Goal: Task Accomplishment & Management: Manage account settings

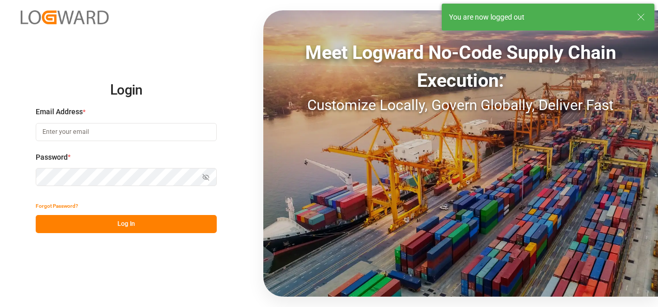
type input "[PERSON_NAME][EMAIL_ADDRESS][PERSON_NAME][DOMAIN_NAME]"
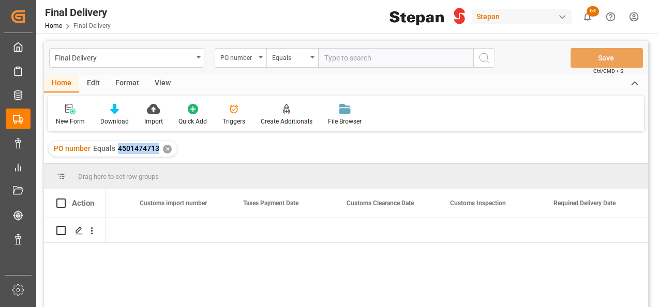
scroll to position [0, 807]
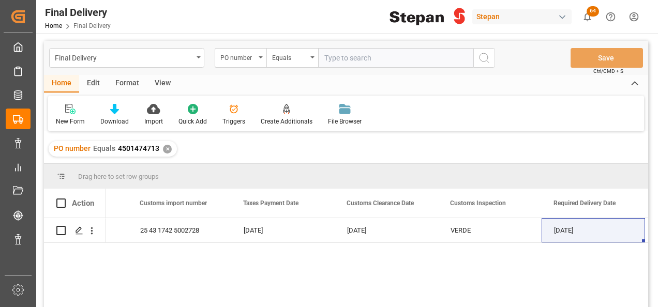
click at [167, 148] on div "✕" at bounding box center [167, 149] width 9 height 9
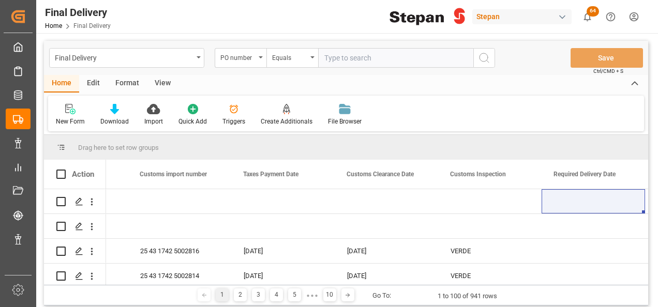
scroll to position [0, 807]
click at [329, 59] on input "text" at bounding box center [395, 58] width 155 height 20
paste input "4501470389"
type input "4501470389"
click at [480, 60] on icon "search button" at bounding box center [484, 58] width 12 height 12
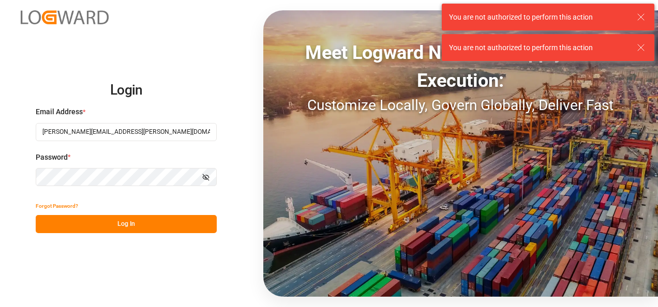
drag, startPoint x: 94, startPoint y: 222, endPoint x: 93, endPoint y: 216, distance: 6.3
click at [94, 221] on button "Log In" at bounding box center [126, 224] width 181 height 18
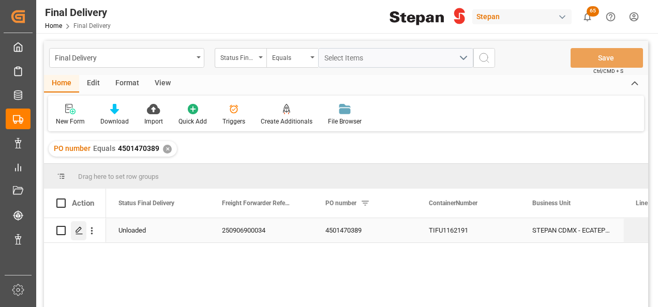
click at [80, 233] on icon "Press SPACE to select this row." at bounding box center [79, 231] width 8 height 8
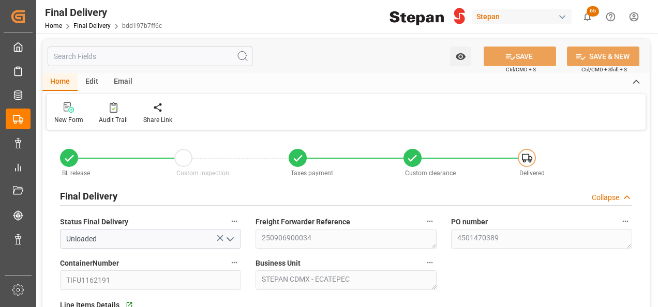
type input "[DATE]"
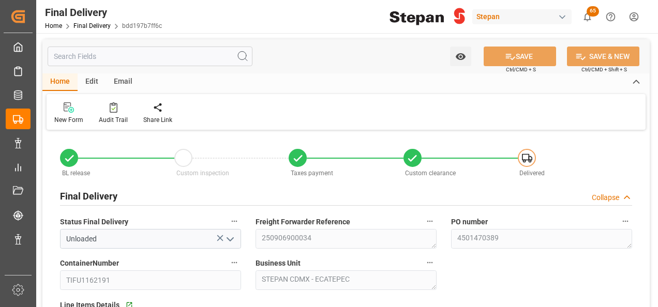
type input "[DATE] 00:00"
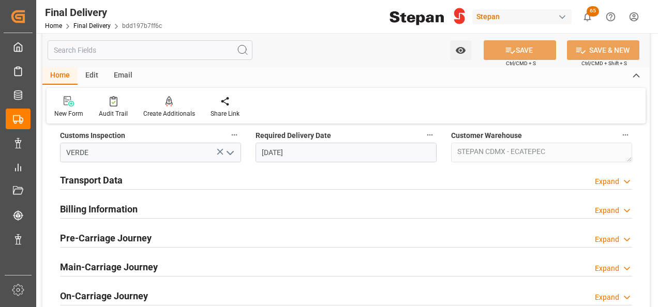
scroll to position [414, 0]
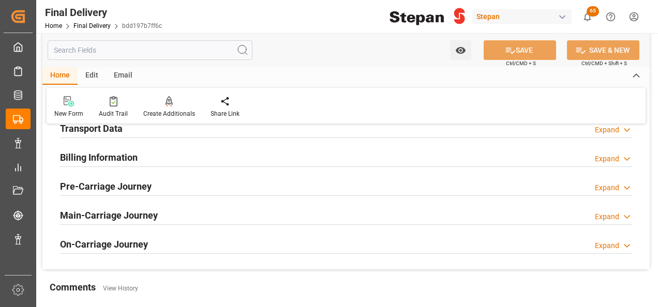
click at [100, 127] on h2 "Transport Data" at bounding box center [91, 129] width 63 height 14
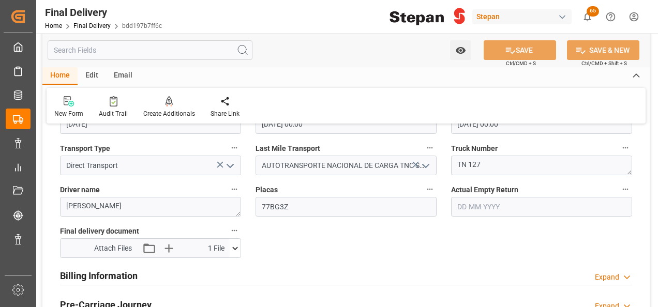
scroll to position [517, 0]
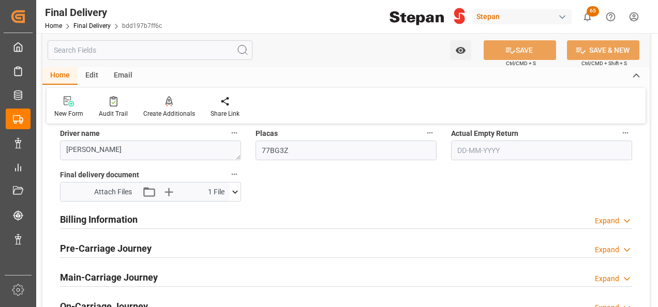
click at [92, 221] on h2 "Billing Information" at bounding box center [99, 220] width 78 height 14
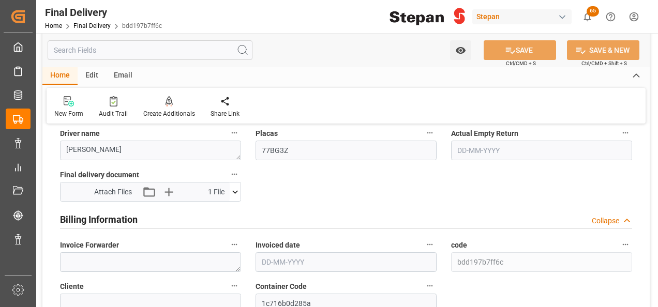
click at [325, 254] on input "text" at bounding box center [346, 262] width 181 height 20
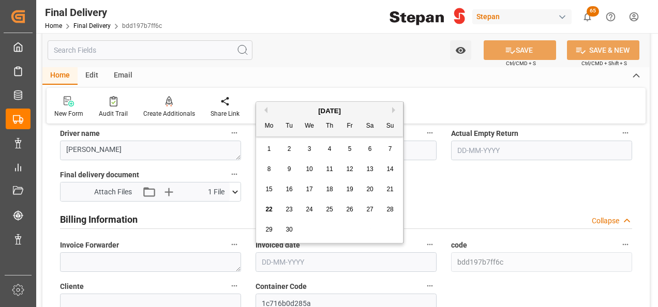
click at [285, 110] on div "[DATE]" at bounding box center [329, 111] width 147 height 10
click at [332, 187] on span "18" at bounding box center [329, 189] width 7 height 7
type input "[DATE]"
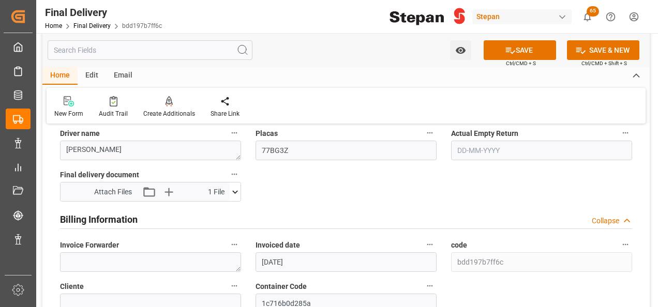
click at [118, 283] on label "Cliente" at bounding box center [150, 286] width 181 height 14
click at [228, 283] on button "Cliente" at bounding box center [234, 285] width 13 height 13
click at [104, 256] on div at bounding box center [329, 153] width 658 height 307
click at [100, 260] on textarea at bounding box center [150, 262] width 181 height 20
paste textarea "LM456332 y LM456333"
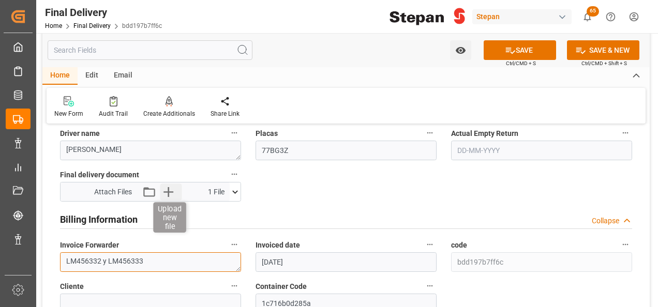
type textarea "LM456332 y LM456333"
click at [173, 187] on icon "button" at bounding box center [168, 192] width 17 height 17
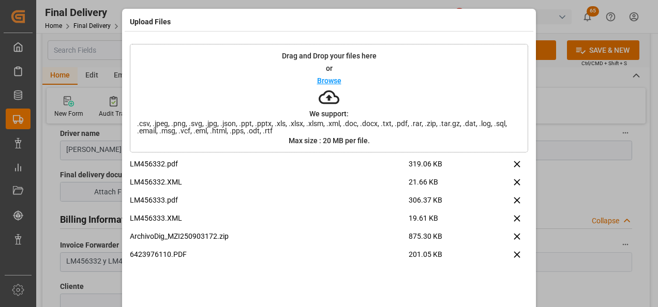
scroll to position [41, 0]
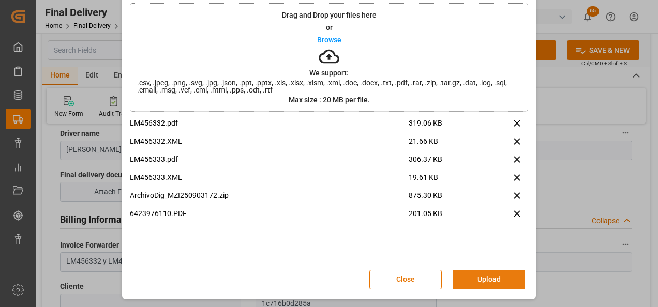
click at [478, 276] on button "Upload" at bounding box center [489, 280] width 72 height 20
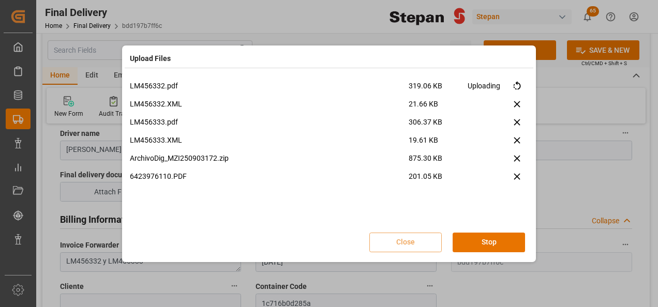
scroll to position [0, 0]
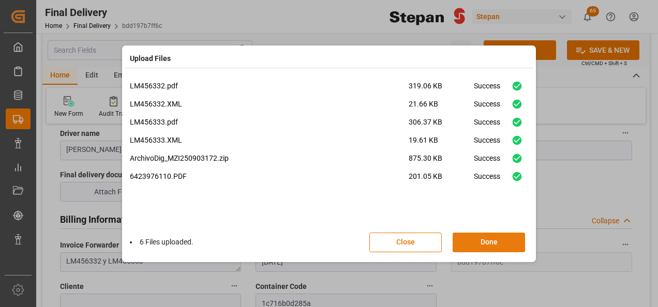
click at [493, 240] on button "Done" at bounding box center [489, 243] width 72 height 20
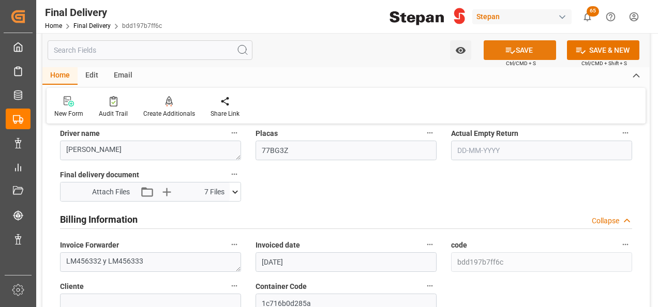
click at [522, 51] on button "SAVE" at bounding box center [520, 50] width 72 height 20
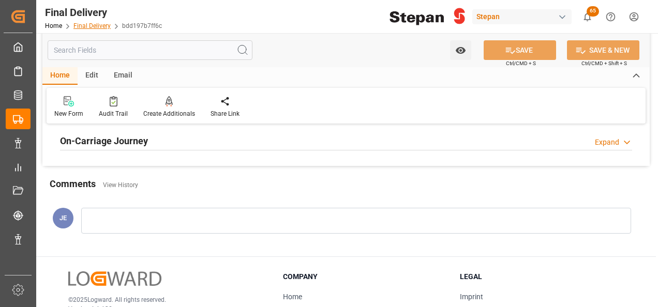
click at [83, 26] on link "Final Delivery" at bounding box center [91, 25] width 37 height 7
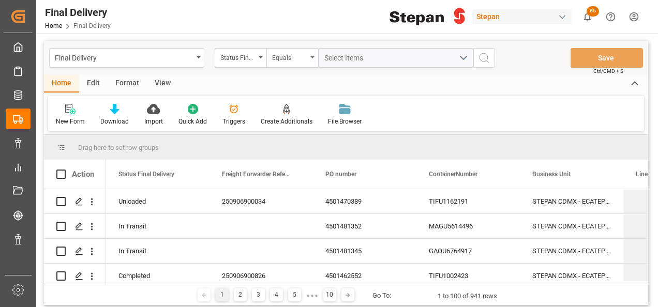
click at [315, 58] on div "Equals" at bounding box center [292, 58] width 52 height 20
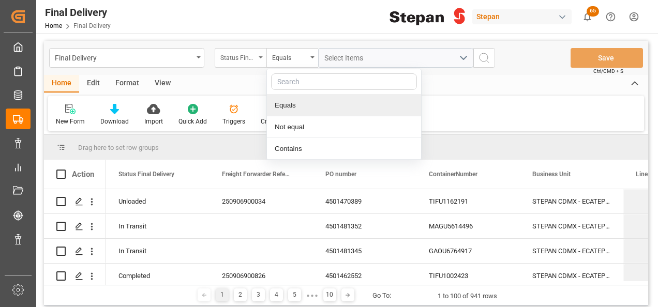
click at [252, 59] on div "Status Final Delivery" at bounding box center [237, 57] width 35 height 12
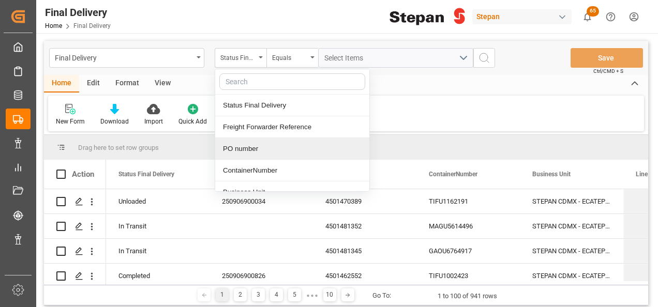
click at [240, 148] on div "PO number" at bounding box center [292, 149] width 154 height 22
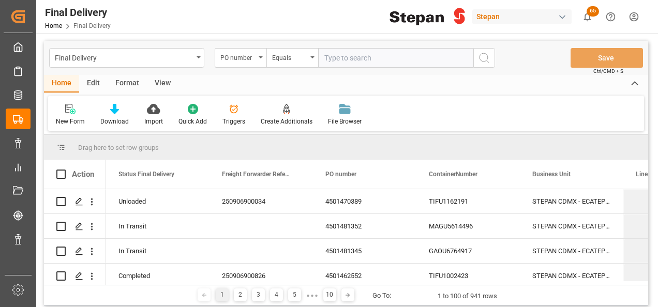
paste input "4501437232"
type input "4501437232"
click at [479, 54] on icon "search button" at bounding box center [484, 58] width 12 height 12
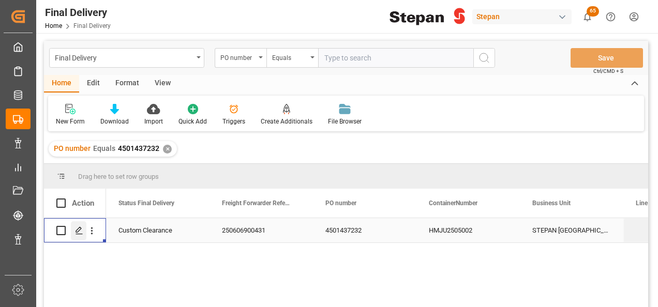
click at [80, 232] on icon "Press SPACE to select this row." at bounding box center [79, 231] width 8 height 8
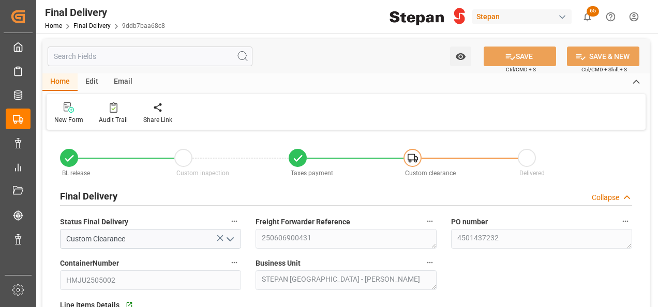
type input "[DATE]"
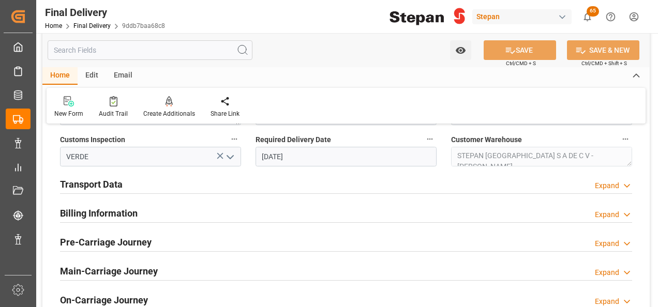
scroll to position [362, 0]
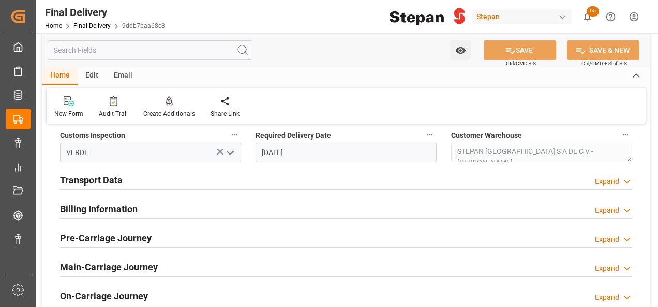
click at [126, 181] on div "Transport Data Expand" at bounding box center [346, 180] width 572 height 20
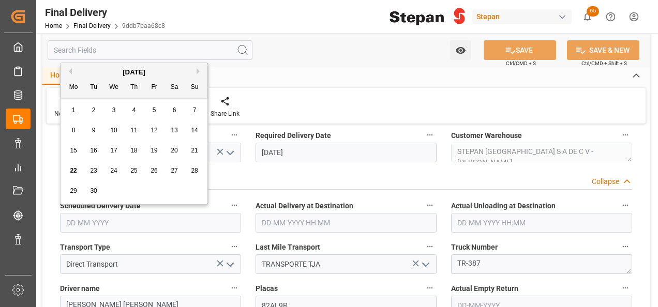
click at [104, 220] on input "text" at bounding box center [150, 223] width 181 height 20
click at [95, 71] on div "[DATE]" at bounding box center [134, 72] width 147 height 10
click at [117, 128] on span "10" at bounding box center [113, 130] width 7 height 7
type input "[DATE]"
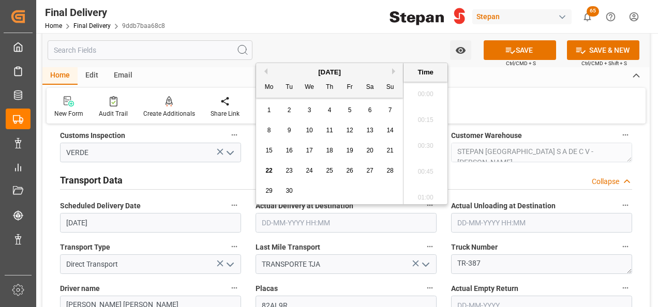
click at [310, 226] on input "text" at bounding box center [346, 223] width 181 height 20
click at [307, 132] on span "10" at bounding box center [309, 130] width 7 height 7
type input "[DATE] 00:00"
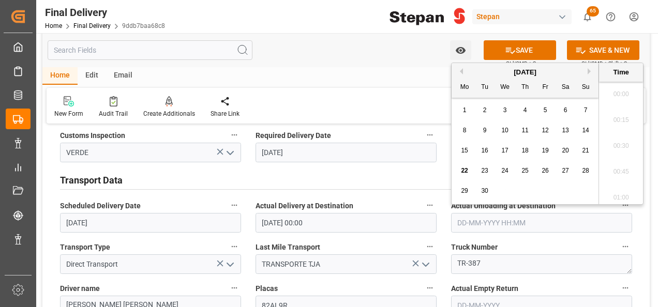
click at [500, 225] on input "text" at bounding box center [541, 223] width 181 height 20
click at [482, 65] on div "[DATE] Mo Tu We Th Fr Sa Su" at bounding box center [525, 80] width 147 height 35
click at [503, 131] on span "10" at bounding box center [504, 130] width 7 height 7
type input "[DATE] 00:00"
click at [374, 241] on label "Last Mile Transport" at bounding box center [346, 247] width 181 height 14
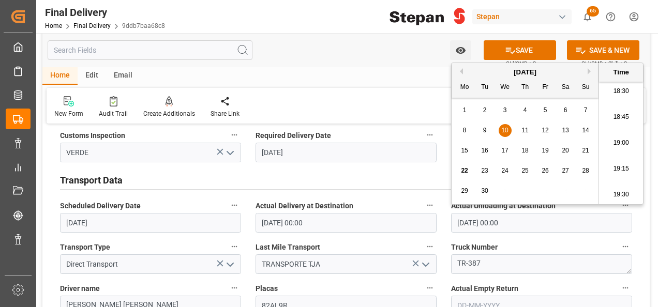
click at [423, 241] on button "Last Mile Transport" at bounding box center [429, 246] width 13 height 13
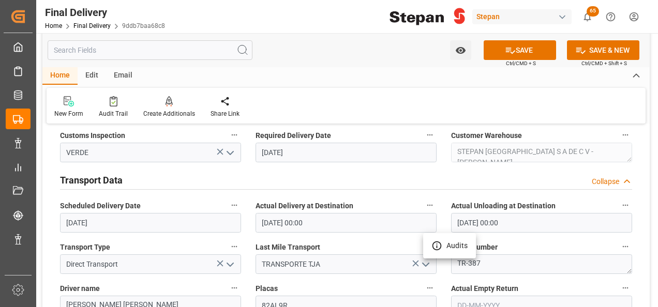
click at [561, 171] on div at bounding box center [329, 153] width 658 height 307
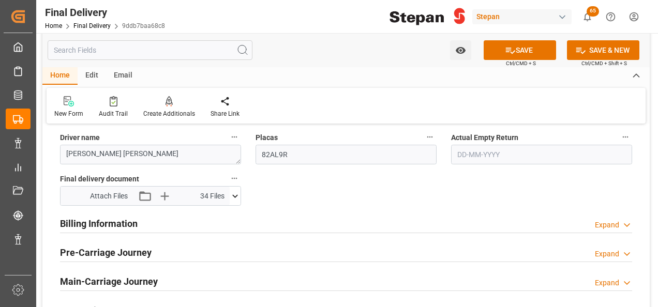
scroll to position [466, 0]
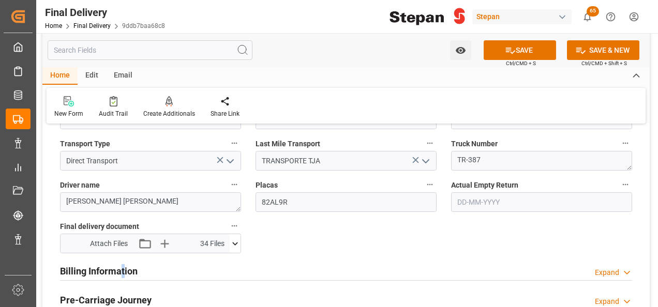
click at [123, 270] on h2 "Billing Information" at bounding box center [99, 271] width 78 height 14
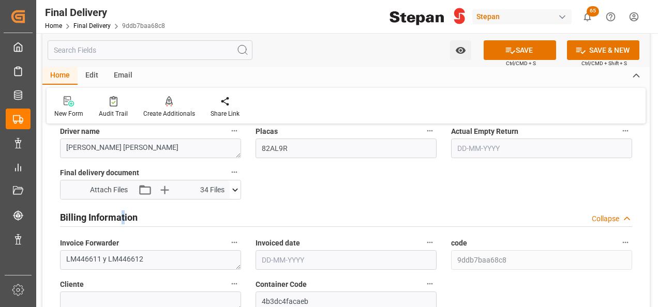
scroll to position [569, 0]
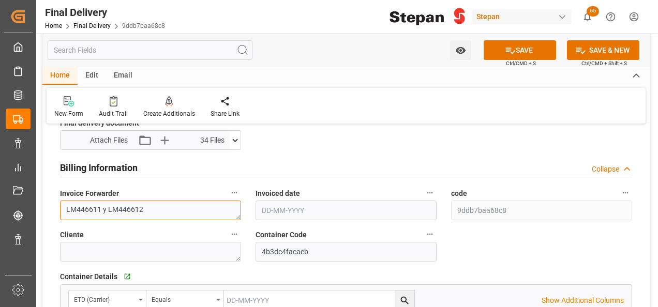
click at [174, 203] on textarea "LM446611 y LM446612" at bounding box center [150, 211] width 181 height 20
paste textarea "LM456399"
type textarea "LM446611 y LM446612, LM456399"
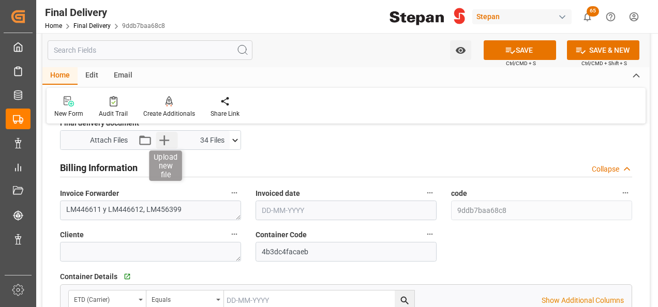
click at [163, 143] on icon "button" at bounding box center [164, 140] width 17 height 17
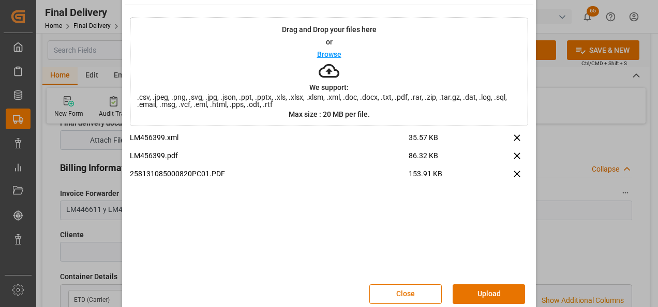
scroll to position [41, 0]
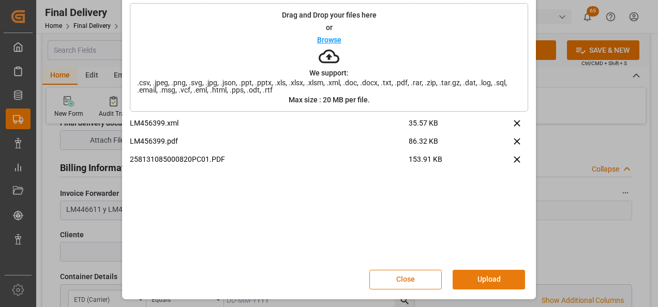
click at [481, 283] on button "Upload" at bounding box center [489, 280] width 72 height 20
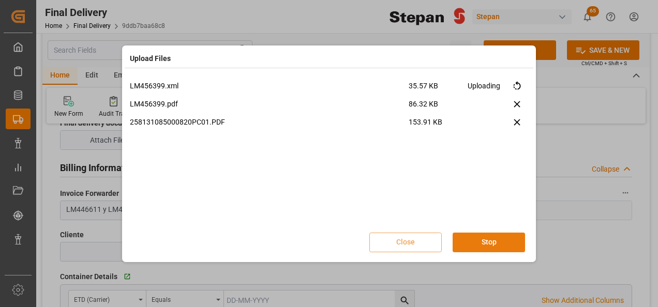
scroll to position [0, 0]
click at [488, 245] on button "Done" at bounding box center [489, 243] width 72 height 20
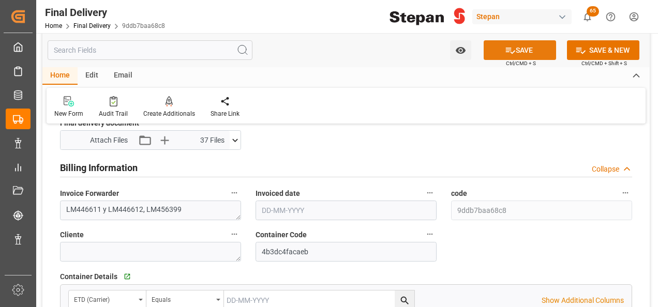
click at [511, 50] on icon at bounding box center [510, 50] width 11 height 11
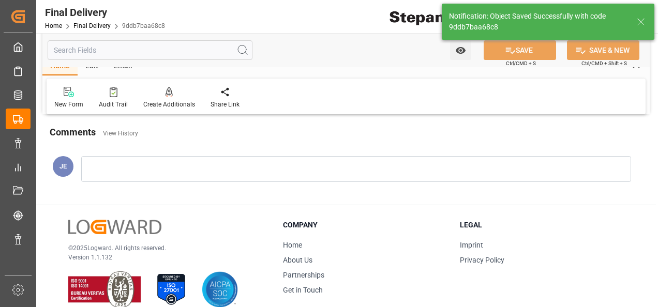
type input "Unloaded"
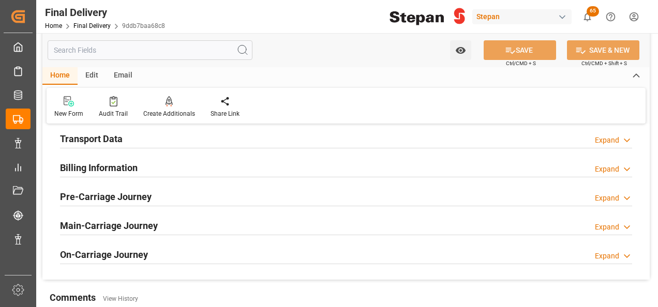
scroll to position [300, 0]
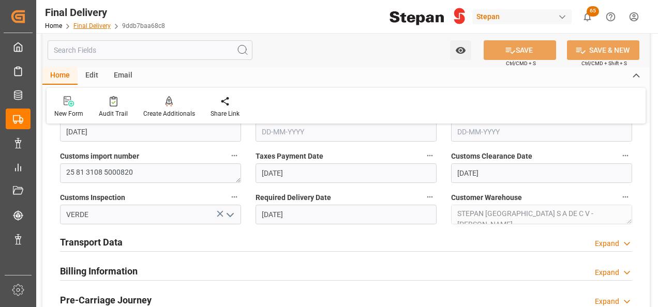
click at [86, 25] on link "Final Delivery" at bounding box center [91, 25] width 37 height 7
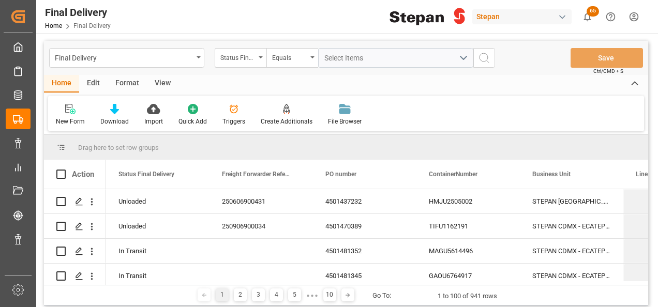
click at [262, 56] on icon "open menu" at bounding box center [261, 57] width 4 height 2
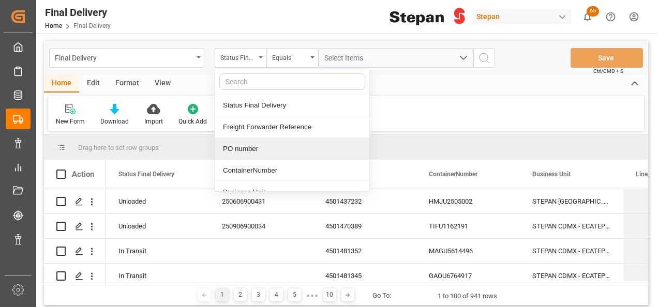
click at [243, 148] on div "PO number" at bounding box center [292, 149] width 154 height 22
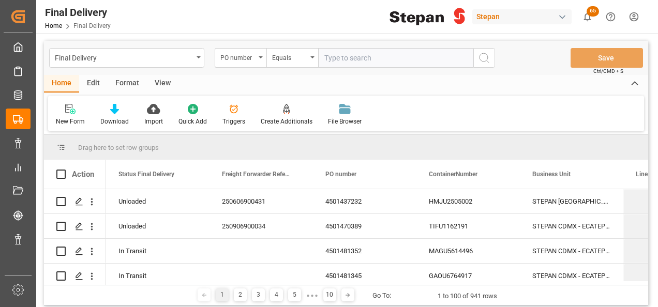
click at [366, 60] on input "text" at bounding box center [395, 58] width 155 height 20
type input "4501468588"
click at [483, 55] on icon "search button" at bounding box center [484, 58] width 12 height 12
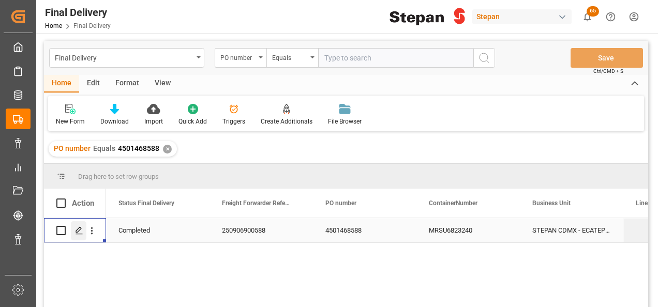
click at [78, 229] on polygon "Press SPACE to select this row." at bounding box center [78, 230] width 5 height 5
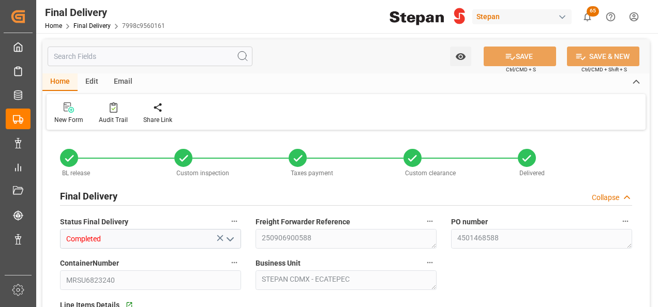
type input "[DATE]"
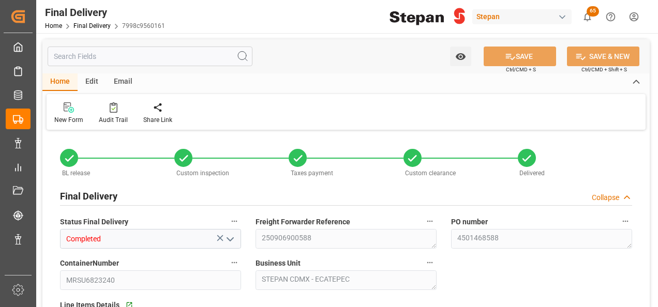
type input "[DATE]"
type input "[DATE] 00:00"
type input "[DATE]"
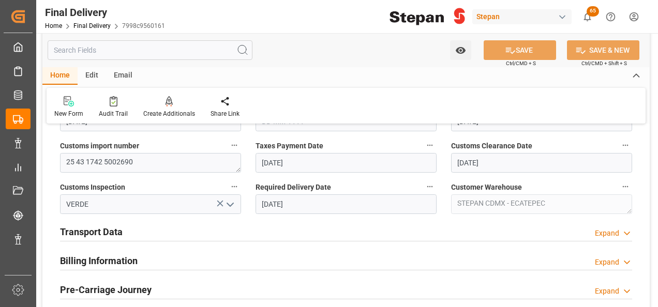
scroll to position [362, 0]
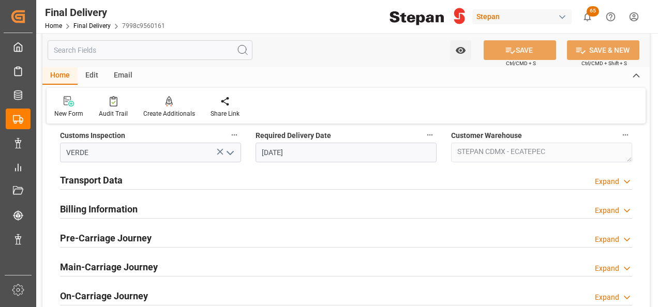
click at [127, 213] on h2 "Billing Information" at bounding box center [99, 209] width 78 height 14
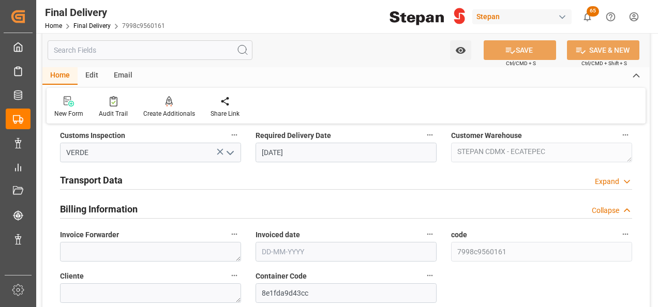
click at [123, 181] on div "Transport Data Expand" at bounding box center [346, 180] width 572 height 20
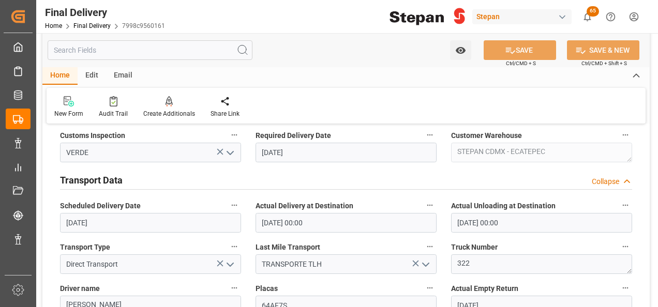
scroll to position [517, 0]
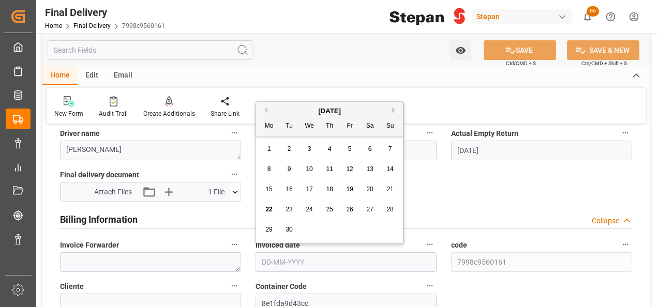
click at [270, 259] on input "text" at bounding box center [346, 262] width 181 height 20
click at [281, 106] on div "[DATE]" at bounding box center [329, 111] width 147 height 10
click at [327, 191] on span "18" at bounding box center [329, 189] width 7 height 7
type input "[DATE]"
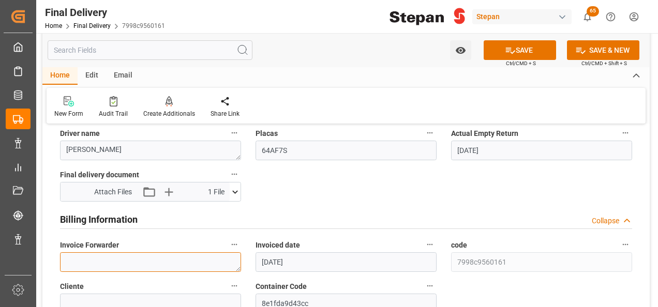
click at [133, 257] on textarea at bounding box center [150, 262] width 181 height 20
type textarea "l"
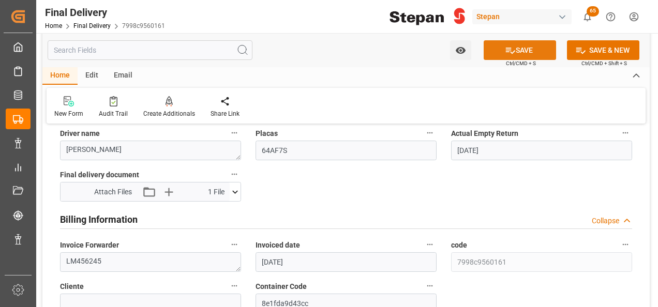
click at [524, 50] on button "SAVE" at bounding box center [520, 50] width 72 height 20
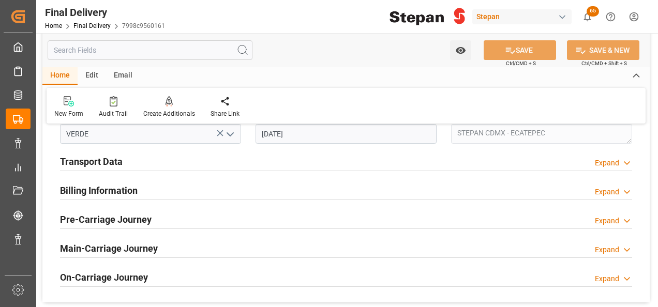
scroll to position [310, 0]
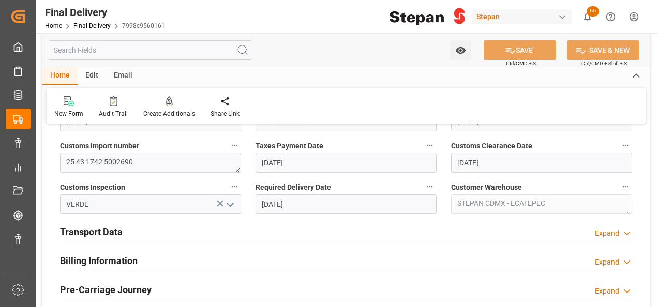
click at [95, 262] on h2 "Billing Information" at bounding box center [99, 261] width 78 height 14
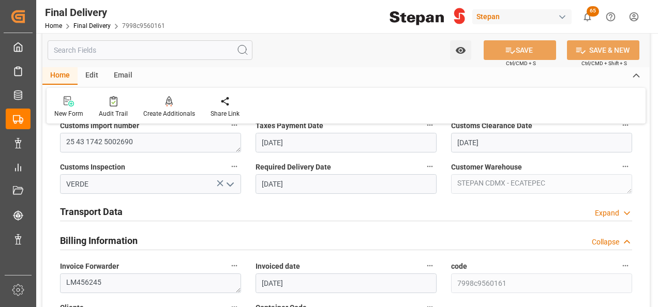
scroll to position [362, 0]
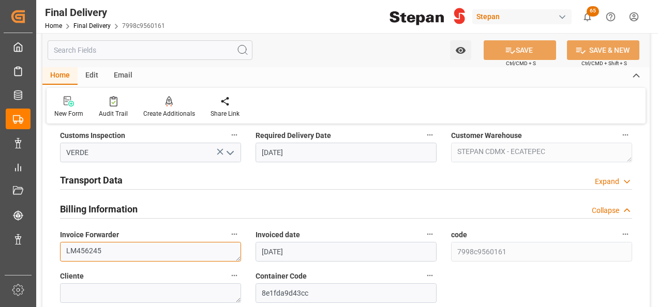
click at [114, 248] on textarea "LM456245" at bounding box center [150, 252] width 181 height 20
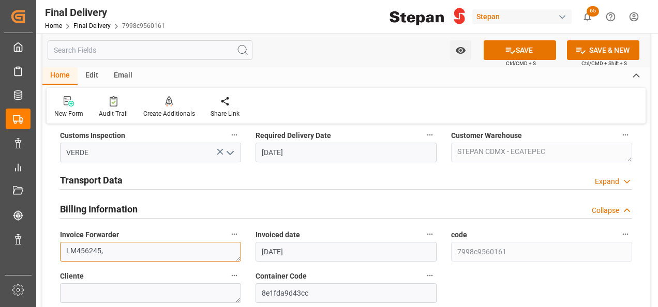
paste textarea "LM456481"
type textarea "LM456245, LM456481"
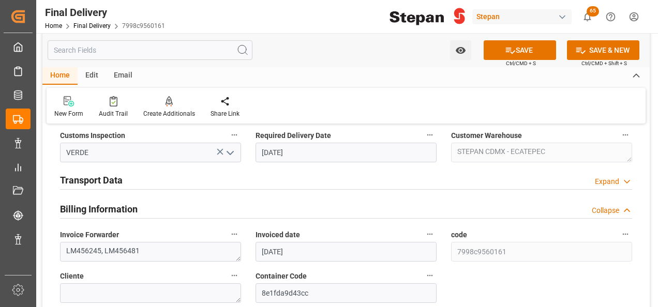
click at [99, 208] on h2 "Billing Information" at bounding box center [99, 209] width 78 height 14
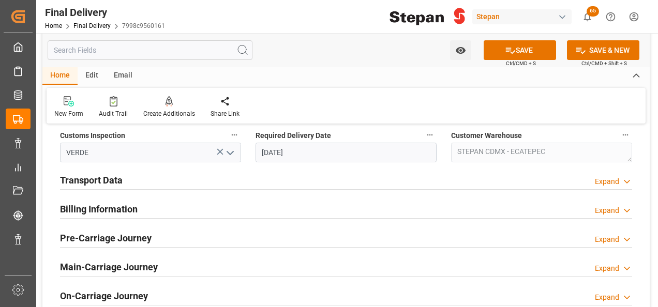
click at [101, 174] on h2 "Transport Data" at bounding box center [91, 180] width 63 height 14
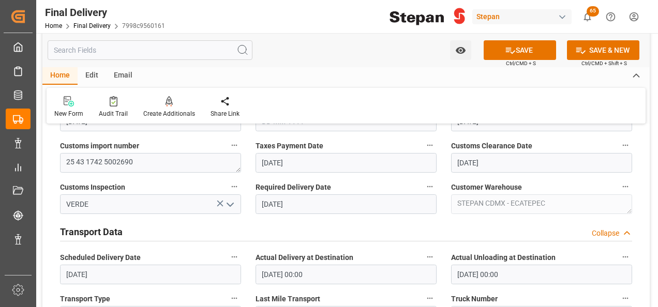
scroll to position [466, 0]
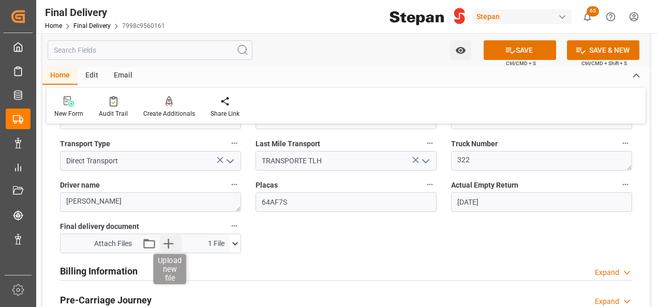
click at [169, 240] on icon "button" at bounding box center [168, 243] width 17 height 17
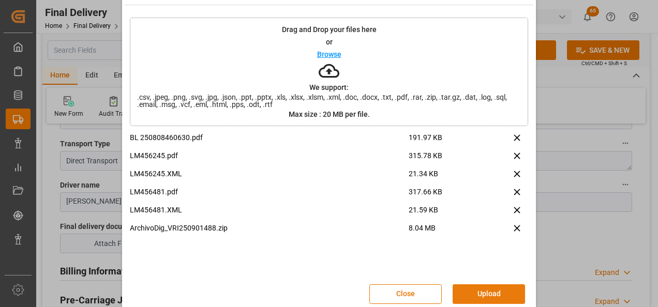
scroll to position [41, 0]
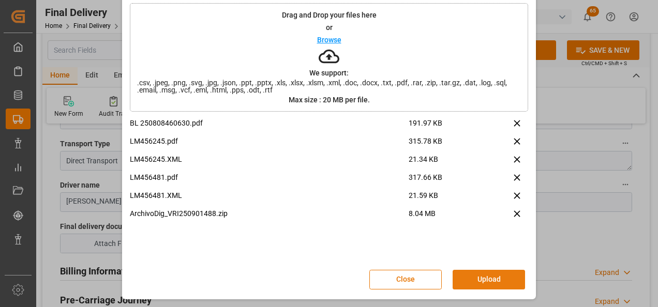
click at [487, 280] on button "Upload" at bounding box center [489, 280] width 72 height 20
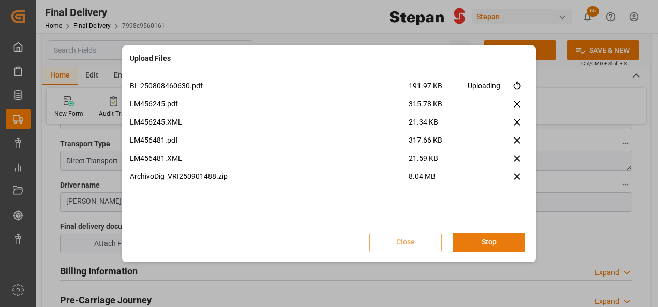
scroll to position [0, 0]
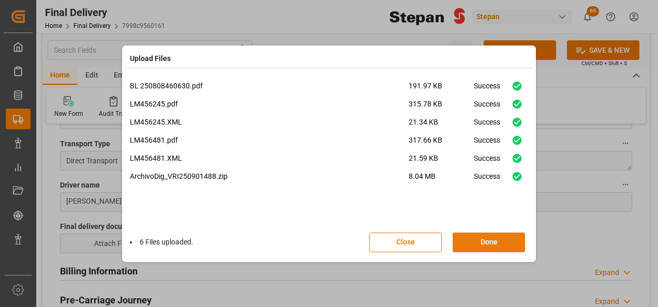
click at [487, 240] on button "Done" at bounding box center [489, 243] width 72 height 20
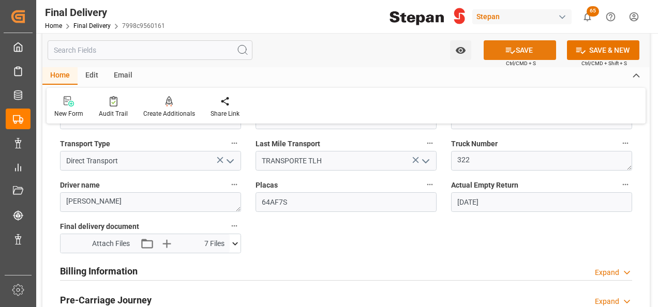
click at [518, 46] on button "SAVE" at bounding box center [520, 50] width 72 height 20
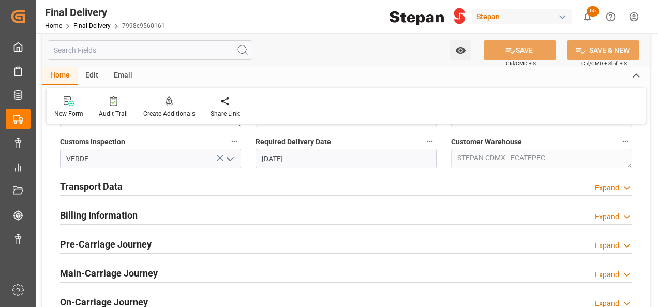
scroll to position [310, 0]
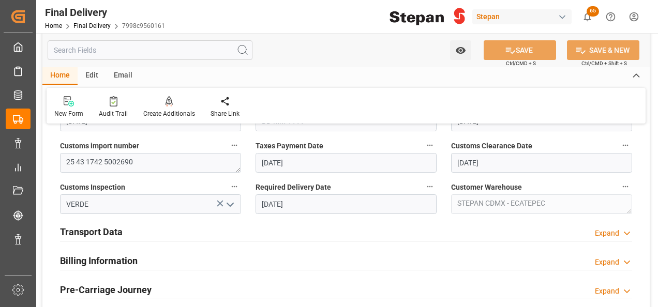
click at [106, 257] on h2 "Billing Information" at bounding box center [99, 261] width 78 height 14
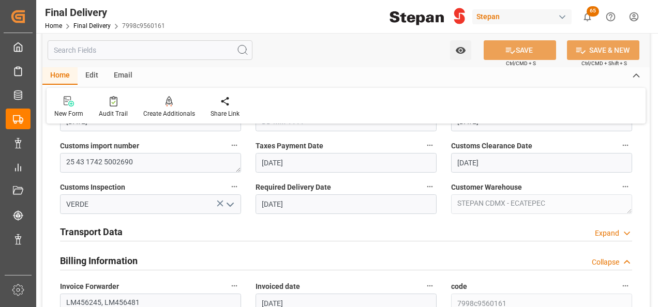
click at [98, 232] on h2 "Transport Data" at bounding box center [91, 232] width 63 height 14
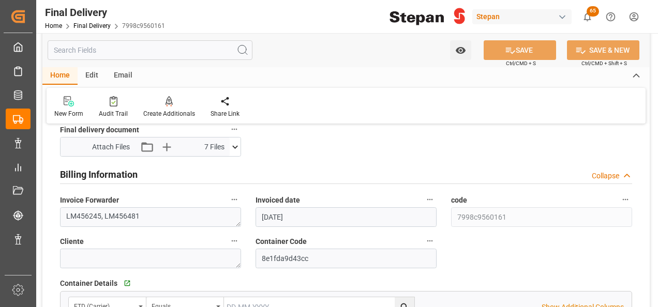
scroll to position [569, 0]
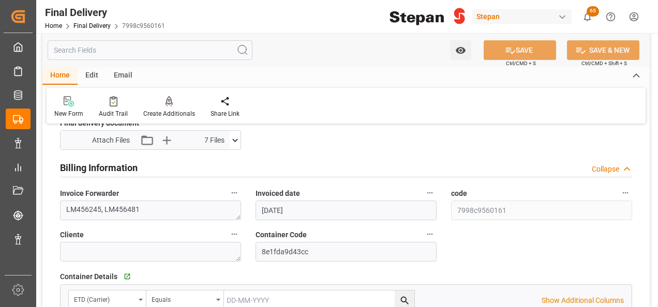
click at [85, 31] on div "Final Delivery Home Final Delivery 7998c9560161" at bounding box center [104, 16] width 127 height 33
click at [93, 26] on link "Final Delivery" at bounding box center [91, 25] width 37 height 7
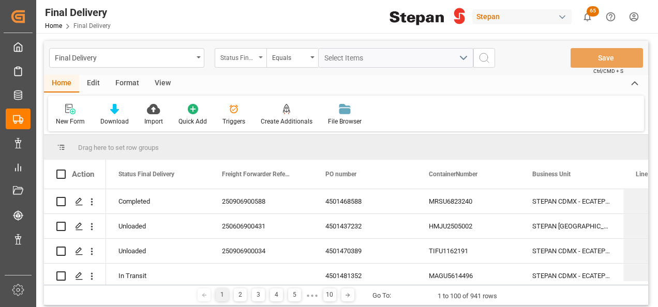
click at [247, 59] on div "Status Final Delivery" at bounding box center [237, 57] width 35 height 12
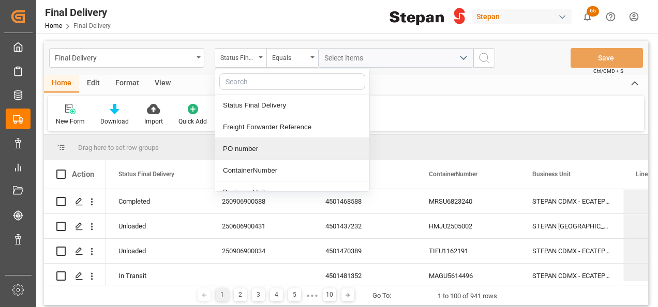
click at [241, 146] on div "PO number" at bounding box center [292, 149] width 154 height 22
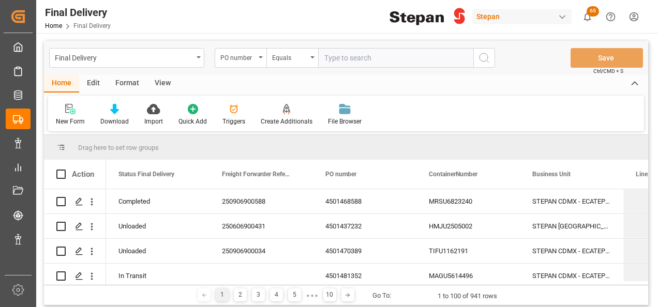
click at [332, 61] on input "text" at bounding box center [395, 58] width 155 height 20
type input "4501474713"
click at [485, 57] on icon "search button" at bounding box center [484, 58] width 12 height 12
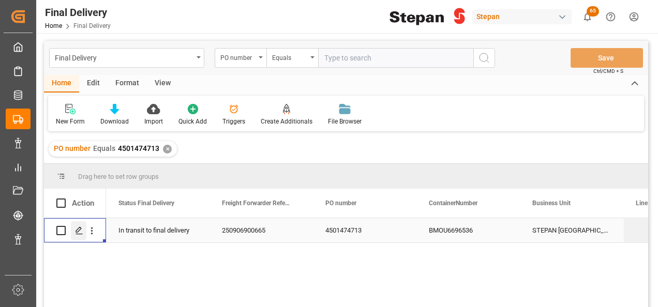
click at [77, 230] on icon "Press SPACE to select this row." at bounding box center [79, 231] width 8 height 8
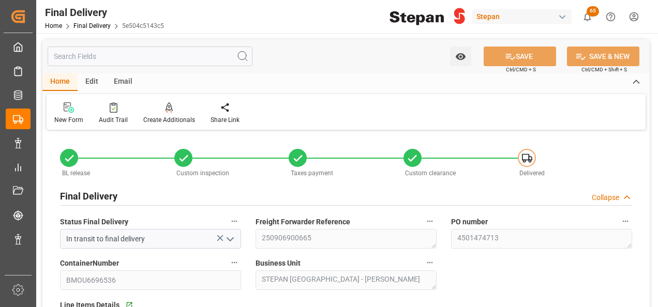
type input "[DATE]"
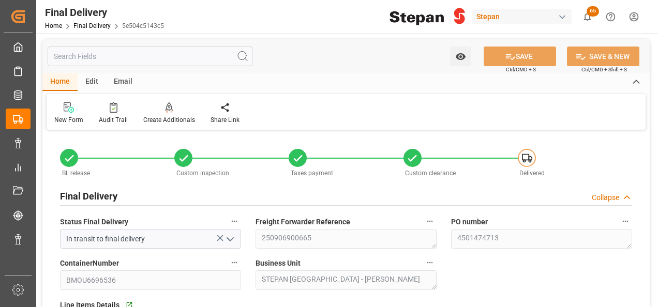
type input "[DATE]"
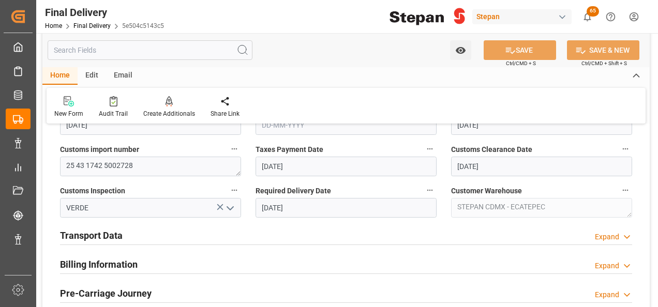
scroll to position [362, 0]
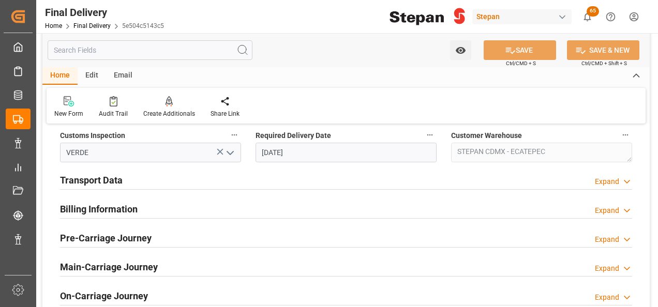
drag, startPoint x: 150, startPoint y: 180, endPoint x: 130, endPoint y: 211, distance: 36.7
click at [149, 181] on div "Transport Data Expand" at bounding box center [346, 180] width 572 height 20
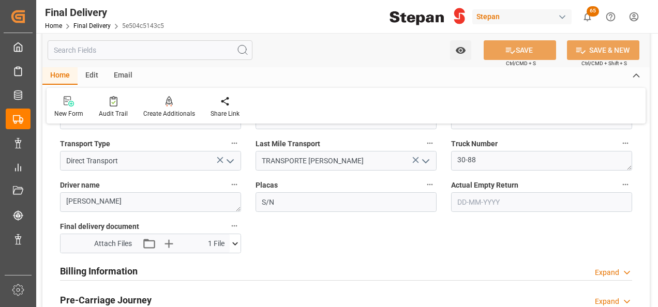
scroll to position [414, 0]
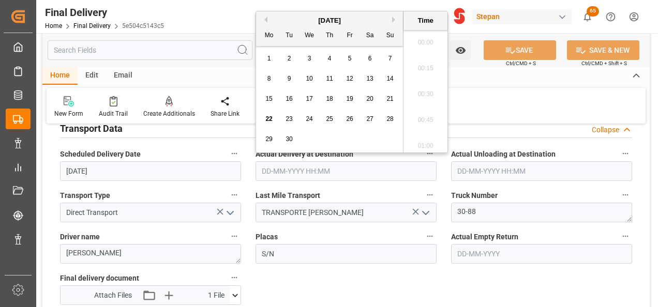
click at [290, 172] on input "text" at bounding box center [346, 171] width 181 height 20
click at [271, 119] on span "22" at bounding box center [268, 118] width 7 height 7
type input "[DATE] 00:00"
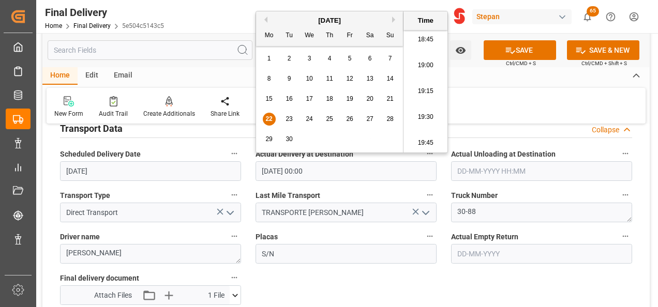
click at [429, 167] on input "[DATE] 00:00" at bounding box center [346, 171] width 181 height 20
drag, startPoint x: 458, startPoint y: 164, endPoint x: 463, endPoint y: 168, distance: 6.2
click at [461, 167] on input "text" at bounding box center [541, 171] width 181 height 20
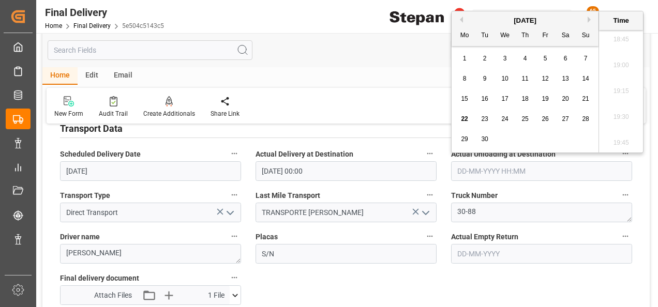
click at [467, 118] on span "22" at bounding box center [464, 118] width 7 height 7
type input "[DATE] 00:00"
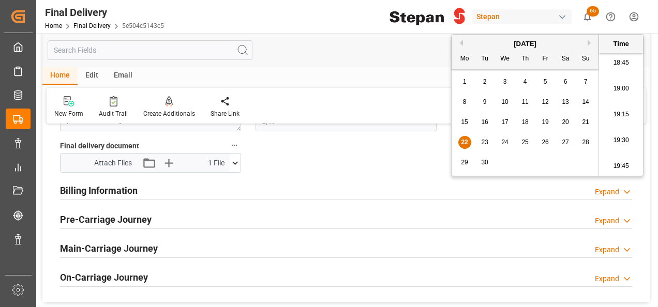
scroll to position [569, 0]
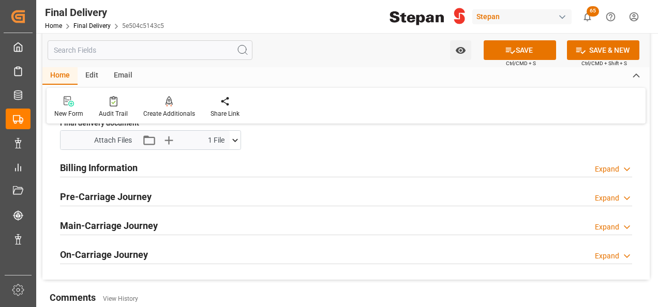
click at [109, 167] on h2 "Billing Information" at bounding box center [99, 168] width 78 height 14
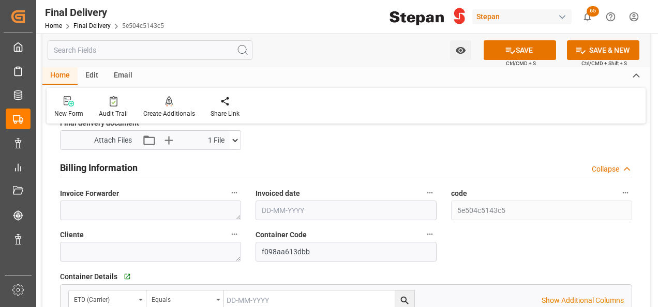
click at [279, 204] on input "text" at bounding box center [346, 211] width 181 height 20
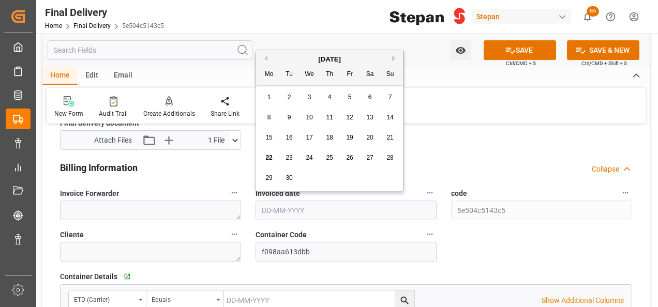
click at [295, 59] on div "[DATE]" at bounding box center [329, 59] width 147 height 10
click at [372, 138] on span "20" at bounding box center [369, 137] width 7 height 7
type input "[DATE]"
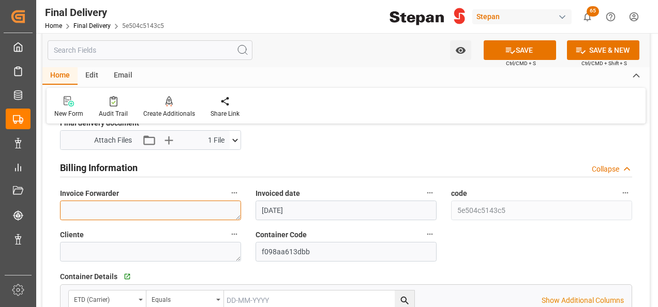
click at [148, 206] on textarea at bounding box center [150, 211] width 181 height 20
paste textarea "LM456483 y LM456482"
type textarea "LM456483 y LM456482"
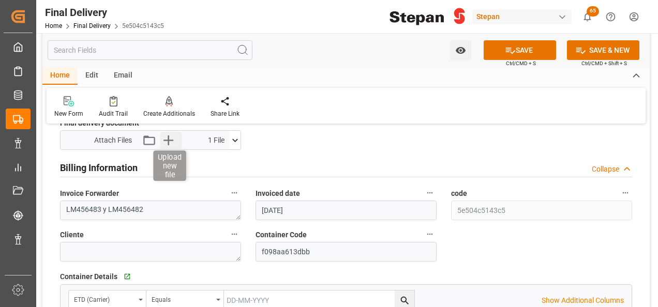
click at [170, 139] on icon "button" at bounding box center [168, 140] width 17 height 17
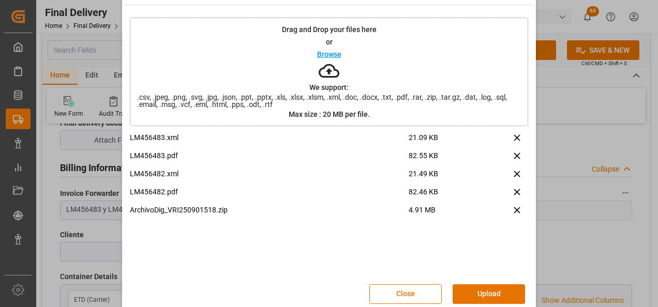
scroll to position [41, 0]
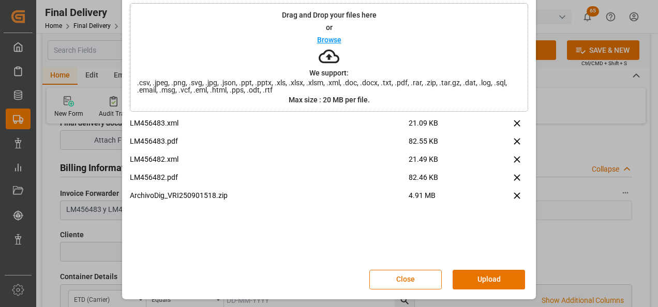
click at [492, 275] on button "Upload" at bounding box center [489, 280] width 72 height 20
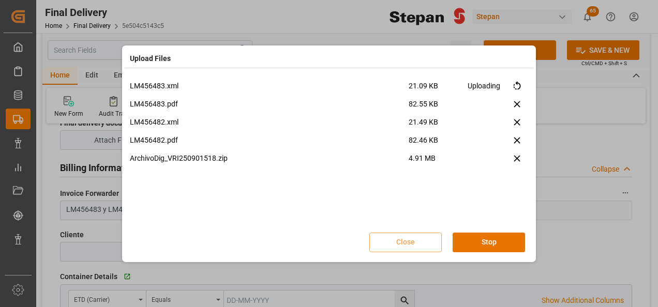
scroll to position [0, 0]
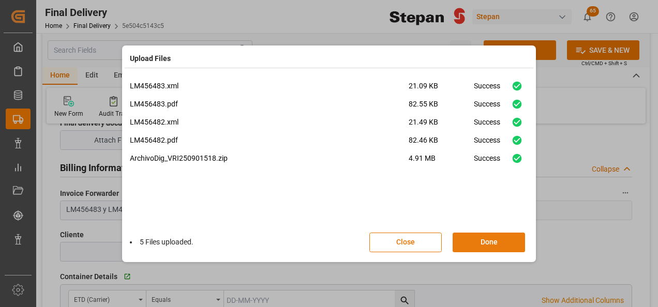
click at [486, 247] on button "Done" at bounding box center [489, 243] width 72 height 20
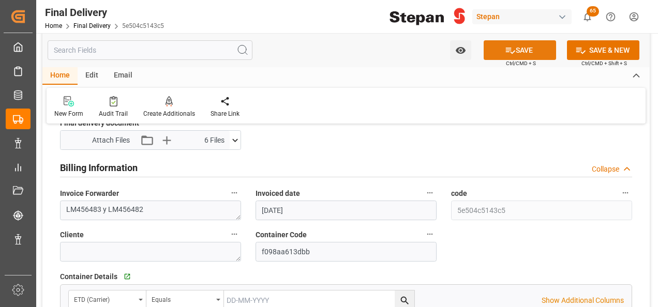
click at [508, 49] on icon at bounding box center [510, 51] width 9 height 6
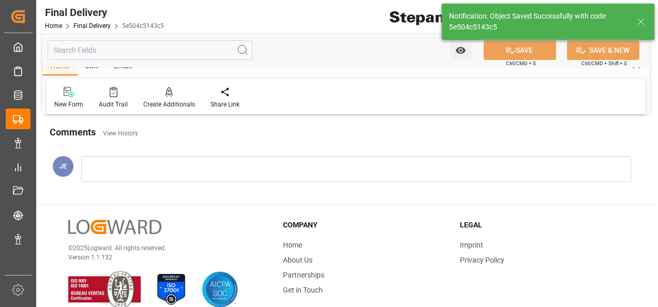
type input "Unloaded"
